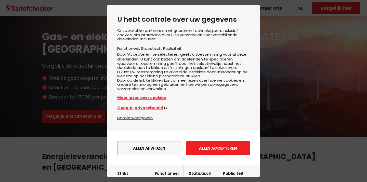
click at [217, 148] on button "Alles accepteren" at bounding box center [217, 148] width 63 height 14
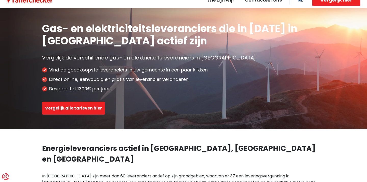
scroll to position [8, 0]
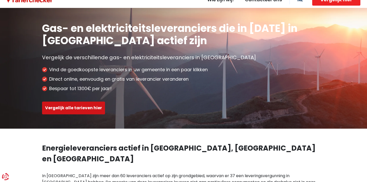
click at [76, 107] on button "Vergelijk alle tarieven hier" at bounding box center [73, 107] width 63 height 13
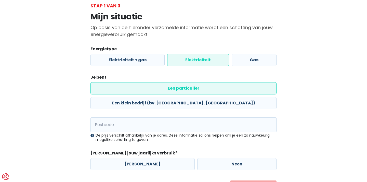
scroll to position [33, 0]
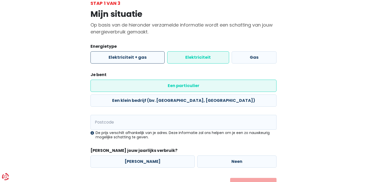
click at [139, 55] on label "Elektriciteit + gas" at bounding box center [127, 57] width 74 height 12
click at [139, 55] on input "Elektriciteit + gas" at bounding box center [127, 57] width 74 height 12
radio input "true"
radio input "false"
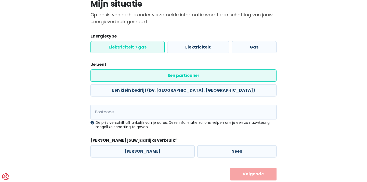
scroll to position [43, 0]
click at [119, 75] on label "Een particulier" at bounding box center [183, 76] width 186 height 12
click at [119, 75] on input "Een particulier" at bounding box center [183, 76] width 186 height 12
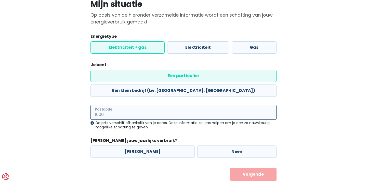
click at [112, 105] on input "Postcode" at bounding box center [183, 112] width 186 height 15
type input "1653"
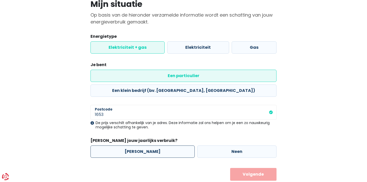
click at [149, 145] on label "[PERSON_NAME]" at bounding box center [142, 151] width 104 height 12
click at [149, 145] on input "[PERSON_NAME]" at bounding box center [142, 151] width 104 height 12
radio input "true"
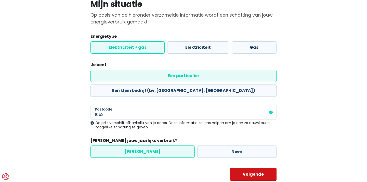
click at [247, 168] on button "Volgende" at bounding box center [253, 174] width 47 height 13
select select
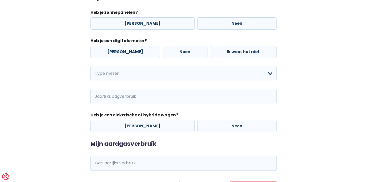
scroll to position [83, 0]
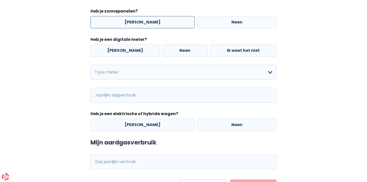
click at [145, 27] on label "[PERSON_NAME]" at bounding box center [142, 22] width 104 height 12
click at [145, 27] on input "[PERSON_NAME]" at bounding box center [142, 22] width 104 height 12
radio input "true"
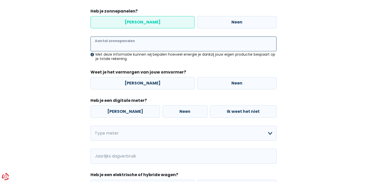
click at [131, 44] on input "Aantal zonnepanelen" at bounding box center [183, 43] width 186 height 15
type input "20"
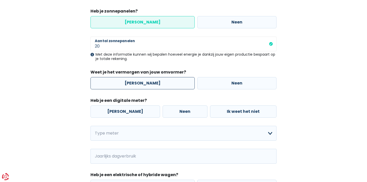
click at [129, 83] on label "[PERSON_NAME]" at bounding box center [142, 83] width 104 height 12
click at [129, 83] on input "[PERSON_NAME]" at bounding box center [142, 83] width 104 height 12
radio input "true"
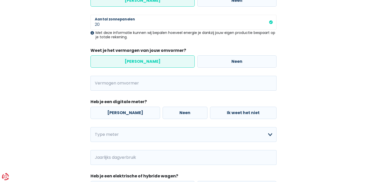
scroll to position [106, 0]
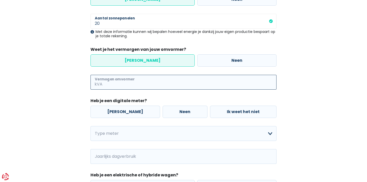
click at [129, 83] on input "Vermogen omvormer" at bounding box center [189, 82] width 173 height 15
type input "5"
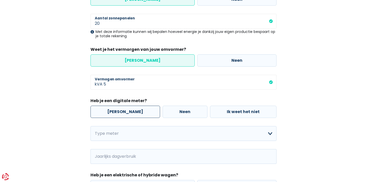
click at [119, 110] on label "[PERSON_NAME]" at bounding box center [125, 111] width 70 height 12
click at [119, 110] on input "[PERSON_NAME]" at bounding box center [125, 111] width 70 height 12
radio input "true"
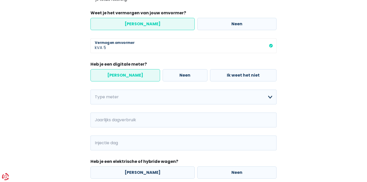
scroll to position [158, 0]
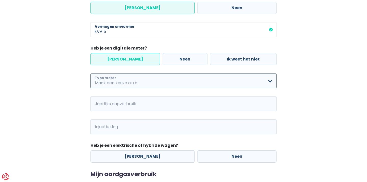
select select "day_single_rate"
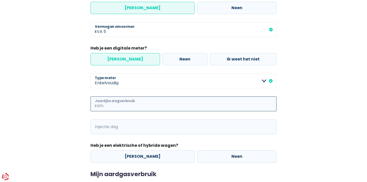
click at [114, 101] on input "Jaarlijks dagverbruik" at bounding box center [190, 103] width 172 height 15
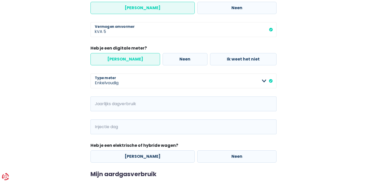
click at [128, 141] on div "Mijn elektriciteitsverbruik Heb je zonnepanelen? Ja Neen 20 Aantal zonnepanelen…" at bounding box center [183, 40] width 186 height 244
click at [235, 160] on label "Neen" at bounding box center [236, 156] width 79 height 12
click at [235, 160] on input "Neen" at bounding box center [236, 156] width 79 height 12
radio input "true"
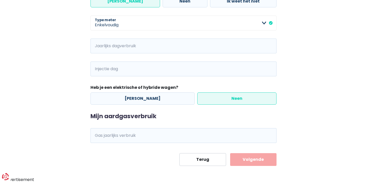
scroll to position [216, 0]
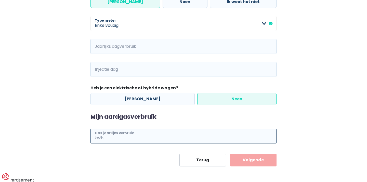
click at [157, 134] on input "Gas jaarlijks verbruik" at bounding box center [190, 135] width 172 height 15
click at [247, 163] on button "Volgende" at bounding box center [253, 159] width 47 height 13
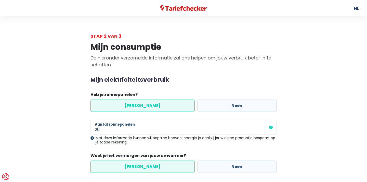
scroll to position [0, 0]
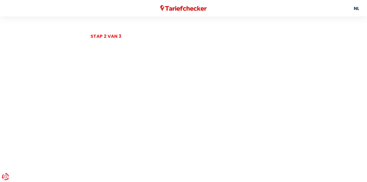
scroll to position [43, 0]
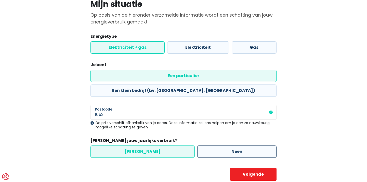
click at [220, 145] on label "Neen" at bounding box center [236, 151] width 79 height 12
click at [220, 145] on input "Neen" at bounding box center [236, 151] width 79 height 12
radio input "true"
radio input "false"
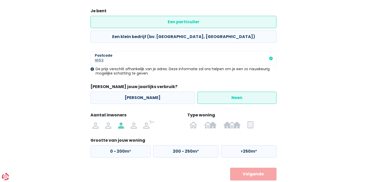
scroll to position [96, 0]
click at [134, 120] on img at bounding box center [134, 124] width 6 height 8
click at [134, 120] on input "radio" at bounding box center [133, 124] width 13 height 8
radio input "true"
click at [193, 120] on img at bounding box center [193, 124] width 8 height 8
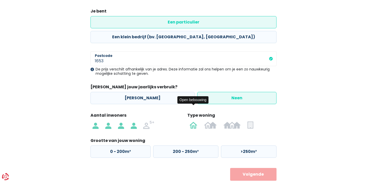
click at [193, 120] on input "radio" at bounding box center [193, 124] width 15 height 8
radio input "true"
click at [172, 145] on label "200 - 250m²" at bounding box center [185, 151] width 65 height 12
click at [172, 145] on input "200 - 250m²" at bounding box center [185, 151] width 65 height 12
radio input "true"
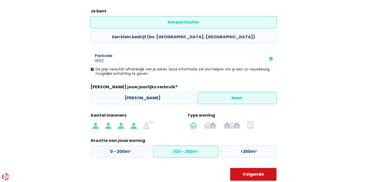
click at [255, 168] on button "Volgende" at bounding box center [253, 174] width 47 height 13
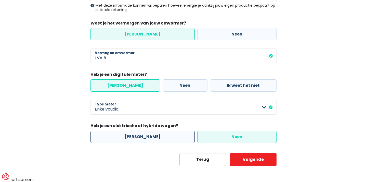
scroll to position [132, 0]
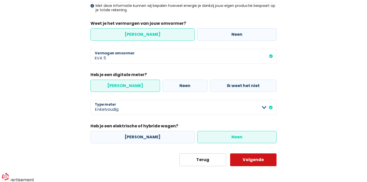
click at [255, 156] on button "Volgende" at bounding box center [253, 159] width 47 height 13
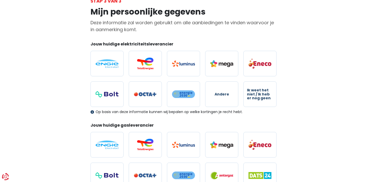
scroll to position [36, 0]
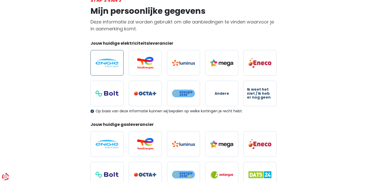
click at [115, 65] on img at bounding box center [106, 63] width 23 height 8
click at [115, 65] on input "radio" at bounding box center [106, 62] width 33 height 25
radio input "true"
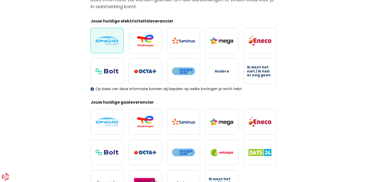
scroll to position [60, 0]
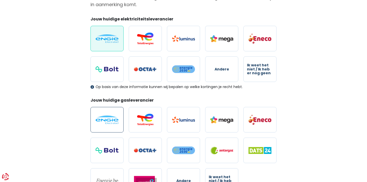
click at [101, 121] on img at bounding box center [106, 119] width 23 height 8
click at [101, 121] on input "radio" at bounding box center [106, 119] width 33 height 25
radio input "true"
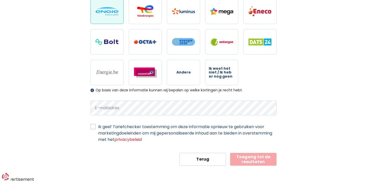
scroll to position [168, 0]
click at [98, 128] on label "Ik geef Tariefchecker toestemming om deze informatie opnieuw te gebruiken voor …" at bounding box center [187, 132] width 178 height 19
click at [93, 128] on input "Ik geef Tariefchecker toestemming om deze informatie opnieuw te gebruiken voor …" at bounding box center [92, 125] width 5 height 5
checkbox input "true"
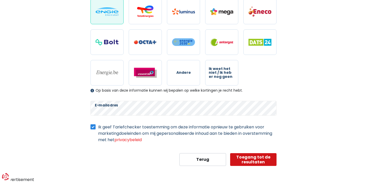
click at [255, 160] on button "Toegang tot de resultaten" at bounding box center [253, 159] width 47 height 13
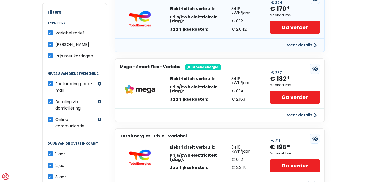
scroll to position [116, 0]
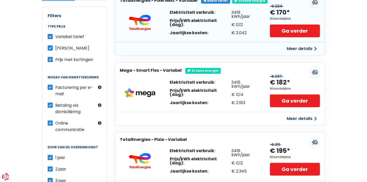
click at [55, 48] on label "[PERSON_NAME]" at bounding box center [72, 48] width 34 height 6
click at [48, 48] on input "[PERSON_NAME]" at bounding box center [50, 47] width 5 height 5
checkbox input "false"
click at [55, 58] on label "Prijs met kortingen" at bounding box center [74, 59] width 38 height 6
click at [49, 58] on input "Prijs met kortingen" at bounding box center [50, 58] width 5 height 5
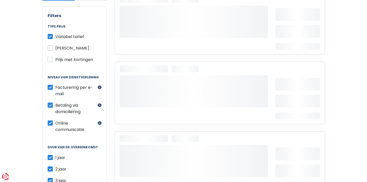
click at [55, 61] on label "Prijs met kortingen" at bounding box center [74, 59] width 38 height 6
click at [51, 61] on input "Prijs met kortingen" at bounding box center [50, 58] width 5 height 5
checkbox input "true"
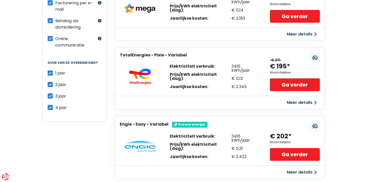
scroll to position [191, 0]
